Goal: Navigation & Orientation: Understand site structure

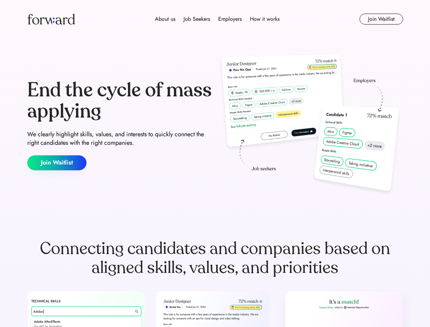
click at [215, 164] on div "End the cycle of mass applying We clearly highlight skills, values, and interes…" at bounding box center [215, 125] width 376 height 147
click at [215, 19] on div "About us Job Seekers Employers How it works" at bounding box center [217, 19] width 269 height 8
click at [51, 19] on img at bounding box center [51, 19] width 48 height 11
click at [217, 19] on div "About us Job Seekers Employers How it works" at bounding box center [217, 19] width 269 height 8
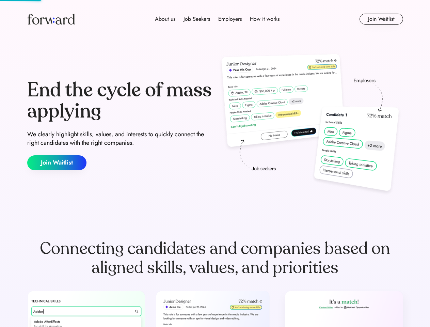
click at [165, 19] on div "About us" at bounding box center [165, 19] width 20 height 8
click at [197, 19] on div "Job Seekers" at bounding box center [197, 19] width 27 height 8
click at [230, 19] on div "Employers" at bounding box center [230, 19] width 24 height 8
click at [264, 19] on div "How it works" at bounding box center [265, 19] width 30 height 8
click at [381, 19] on button "Join Waitlist" at bounding box center [382, 19] width 44 height 11
